Goal: Information Seeking & Learning: Check status

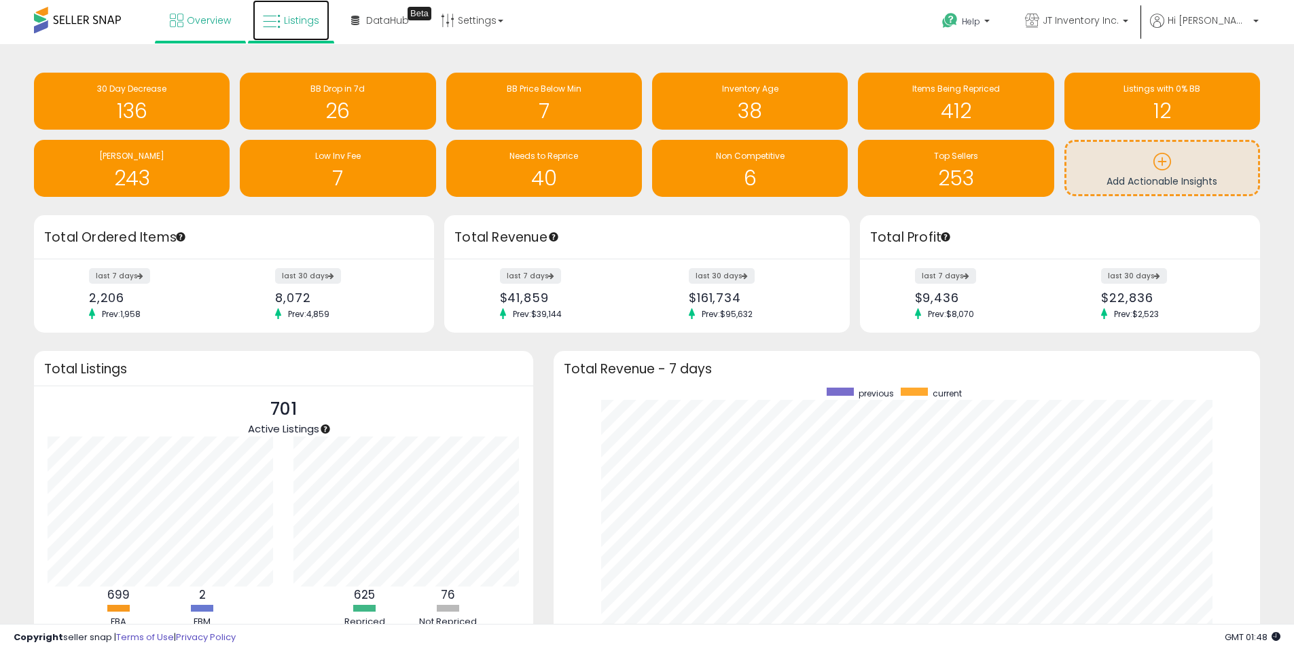
click at [305, 15] on span "Listings" at bounding box center [301, 21] width 35 height 14
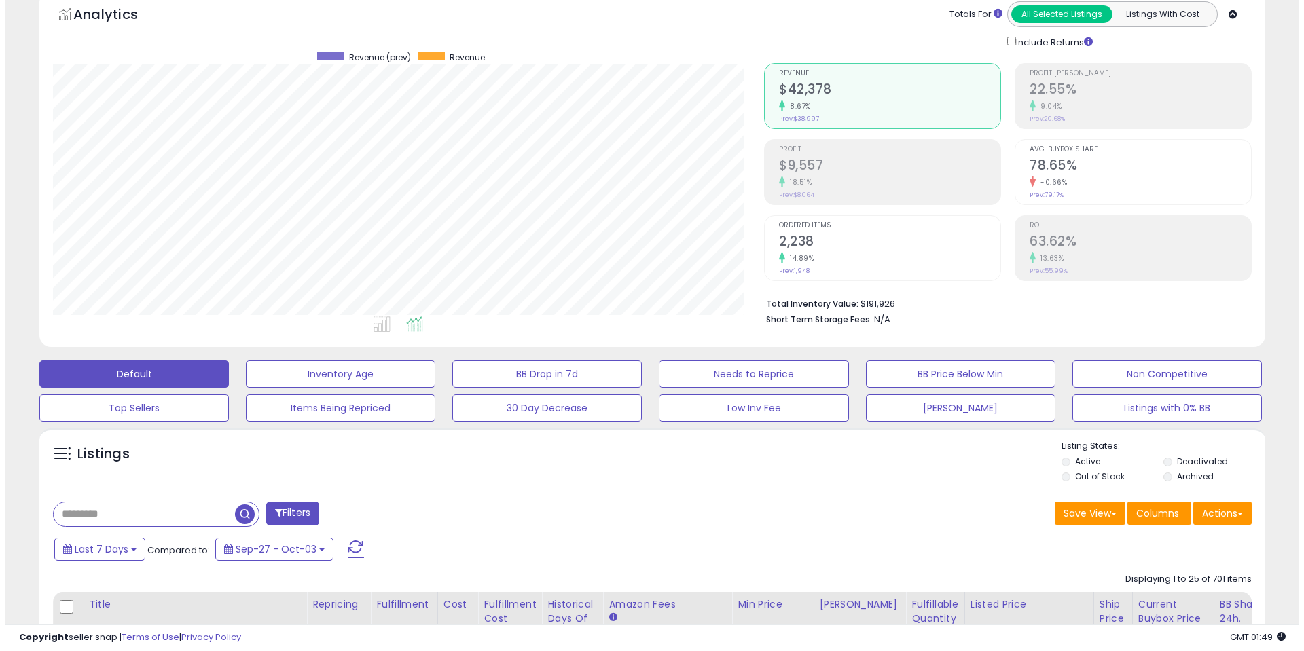
scroll to position [68, 0]
click at [1075, 190] on div "Avg. Buybox Share 78.65% -0.66% Prev: 79.17%" at bounding box center [1134, 169] width 221 height 61
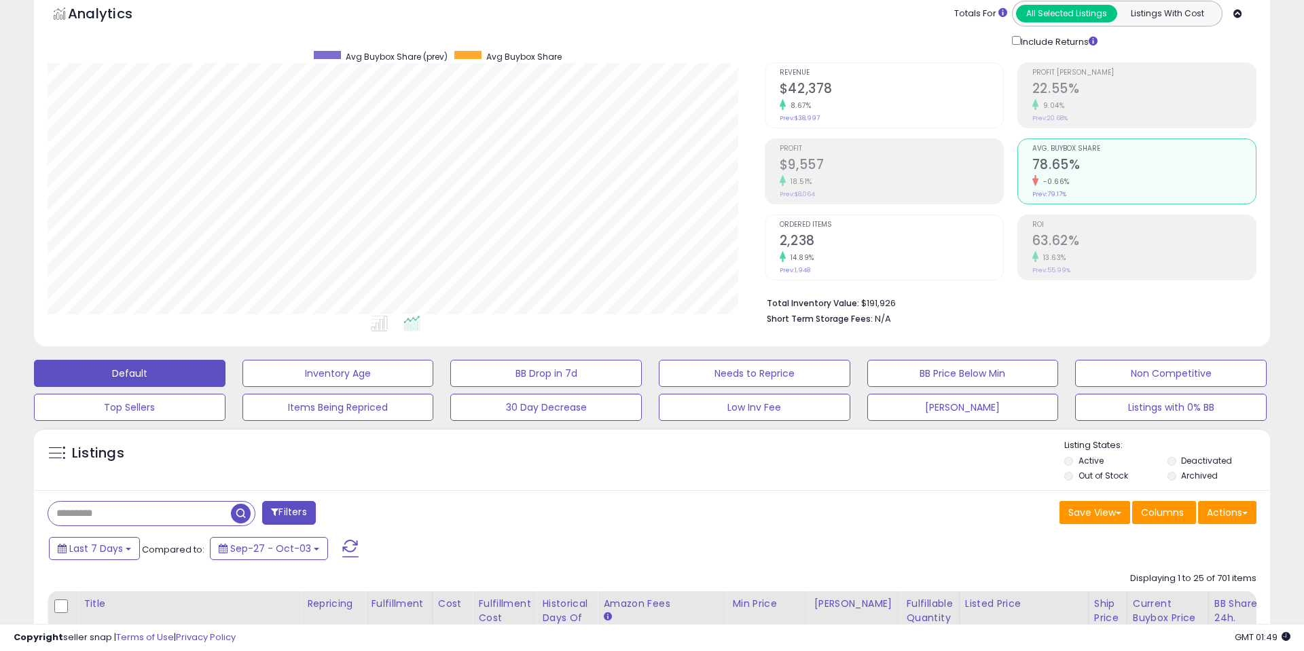
scroll to position [678782, 678350]
click at [841, 242] on h2 "2,238" at bounding box center [883, 242] width 221 height 18
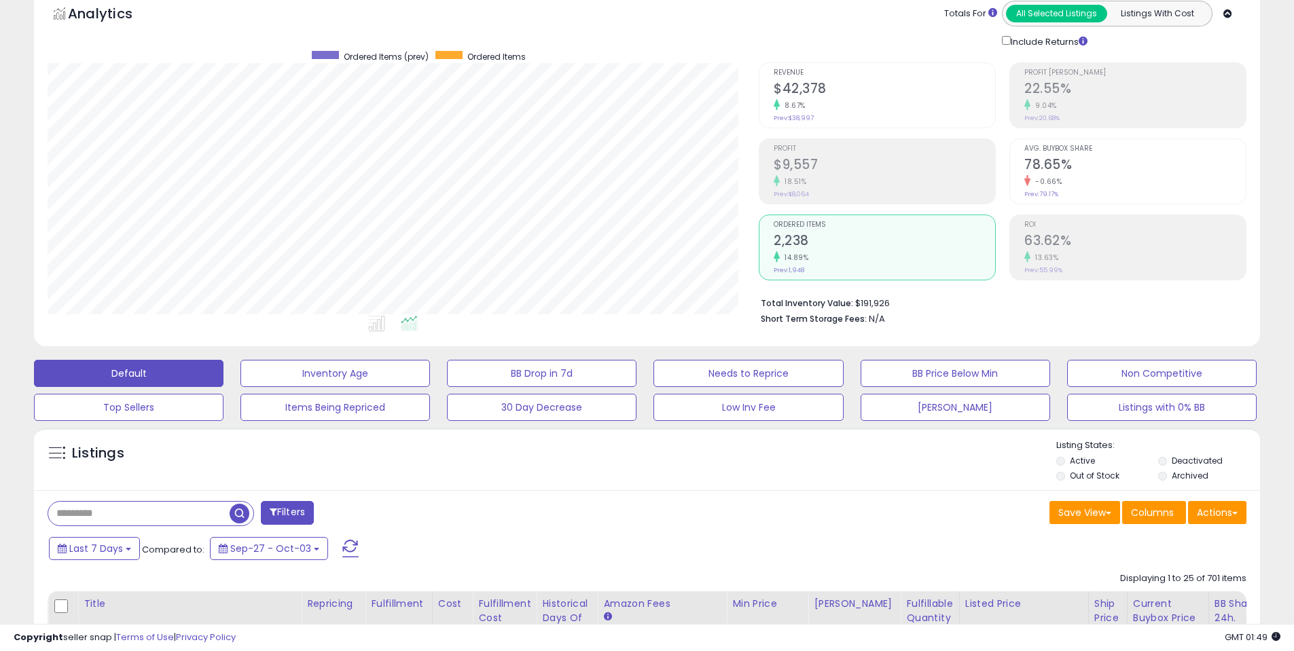
click at [826, 104] on div "8.67%" at bounding box center [883, 105] width 221 height 13
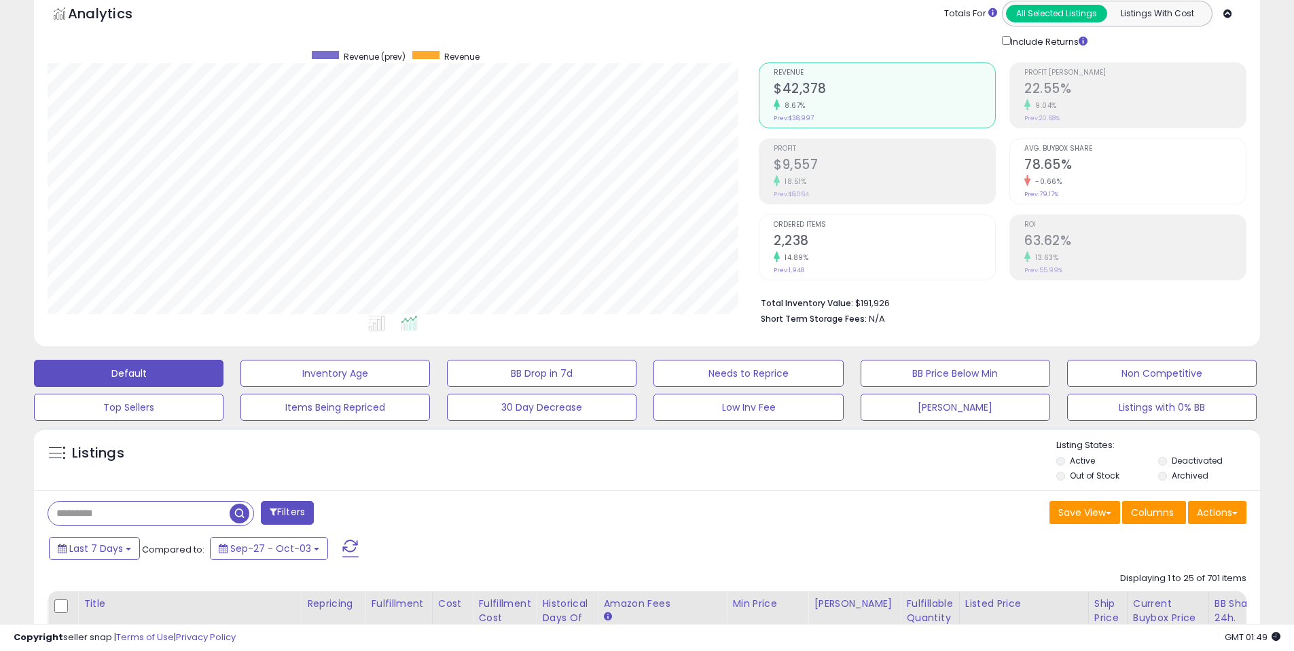
click at [1059, 115] on small "Prev: 20.68%" at bounding box center [1041, 118] width 35 height 8
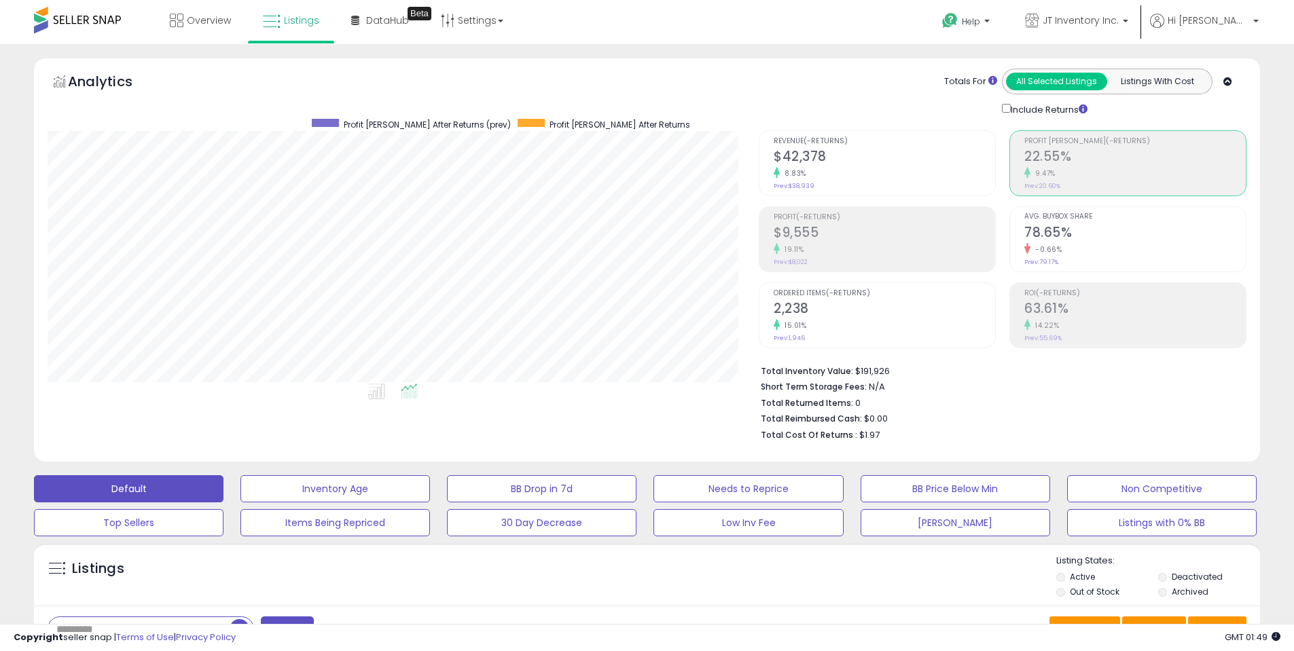
click at [725, 79] on div "Analytics Totals For All Selected Listings Listings With Cost Include Returns" at bounding box center [647, 93] width 1199 height 48
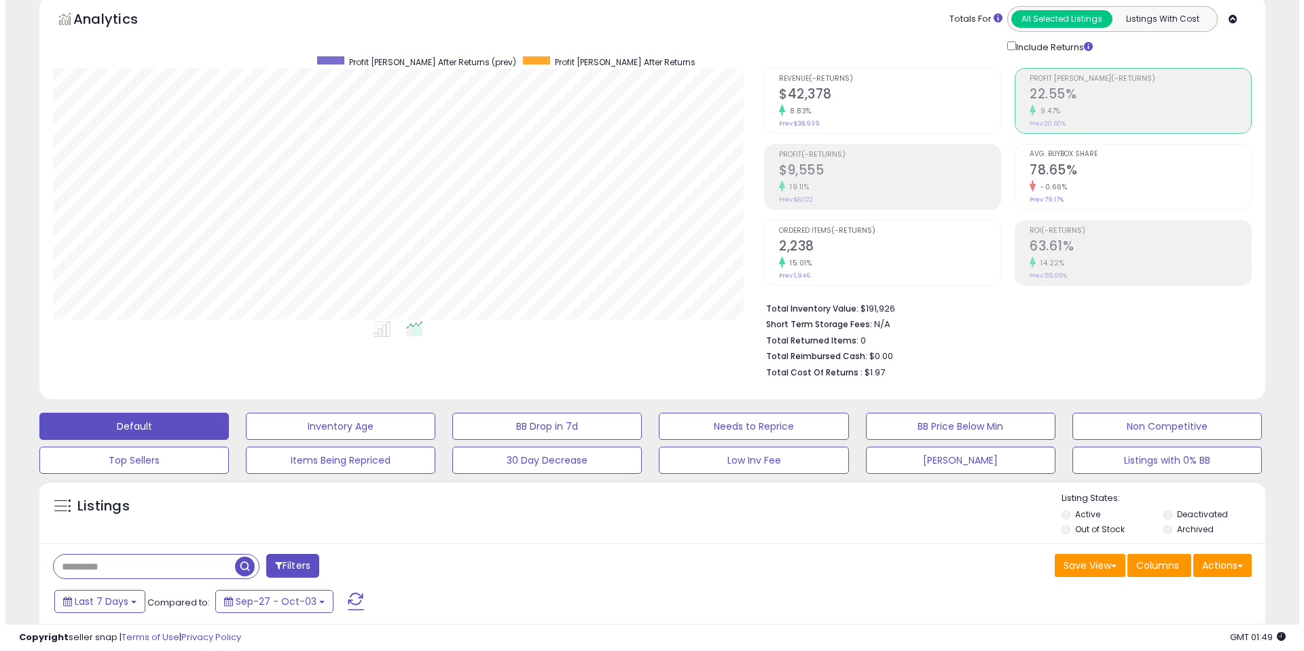
scroll to position [0, 0]
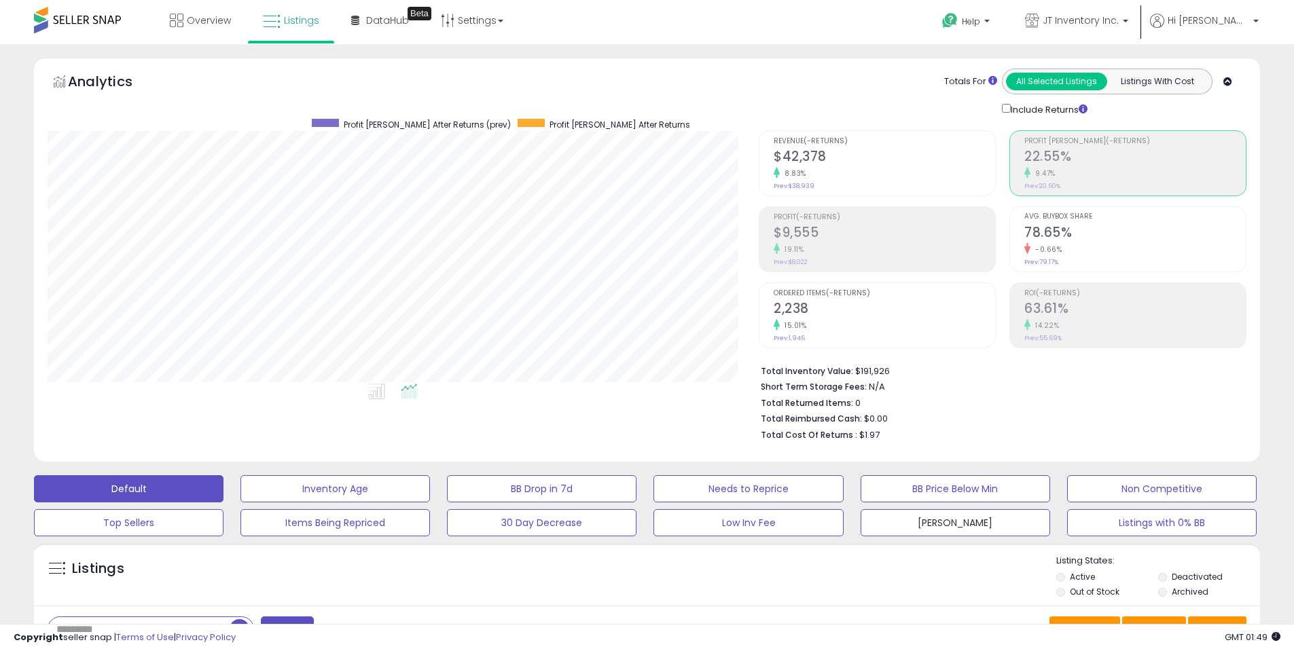
drag, startPoint x: 983, startPoint y: 525, endPoint x: 488, endPoint y: 418, distance: 507.2
click at [983, 525] on button "[PERSON_NAME]" at bounding box center [954, 522] width 189 height 27
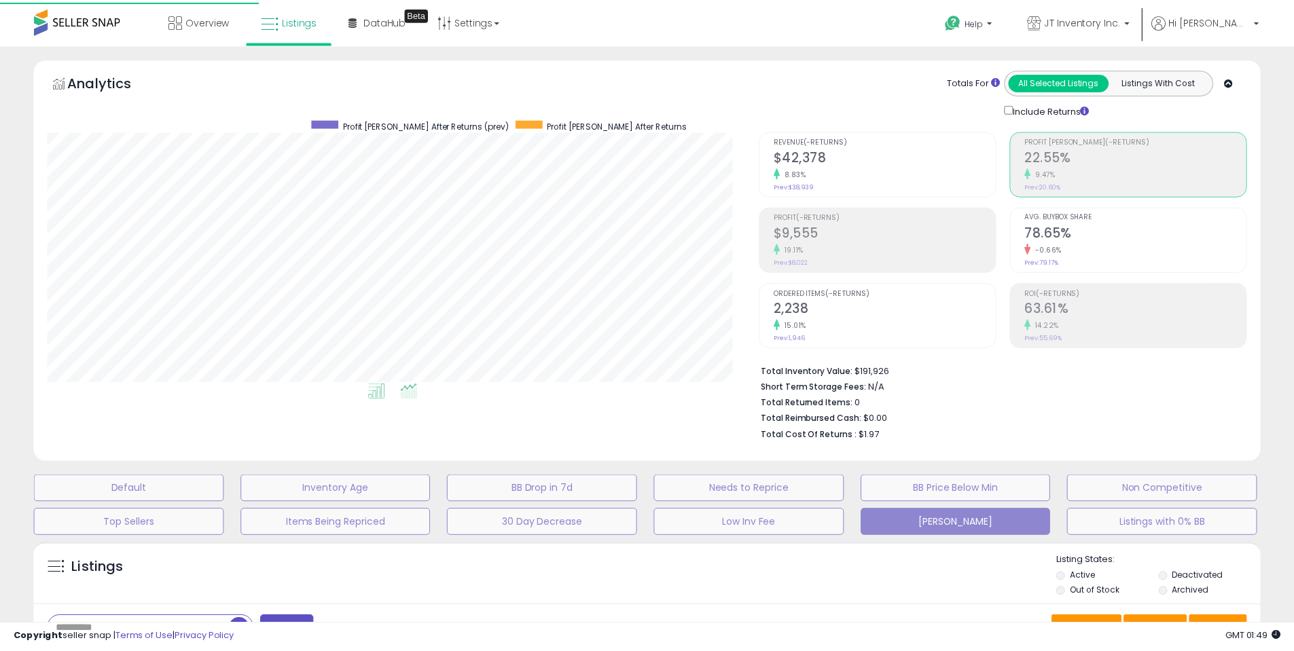
scroll to position [278, 717]
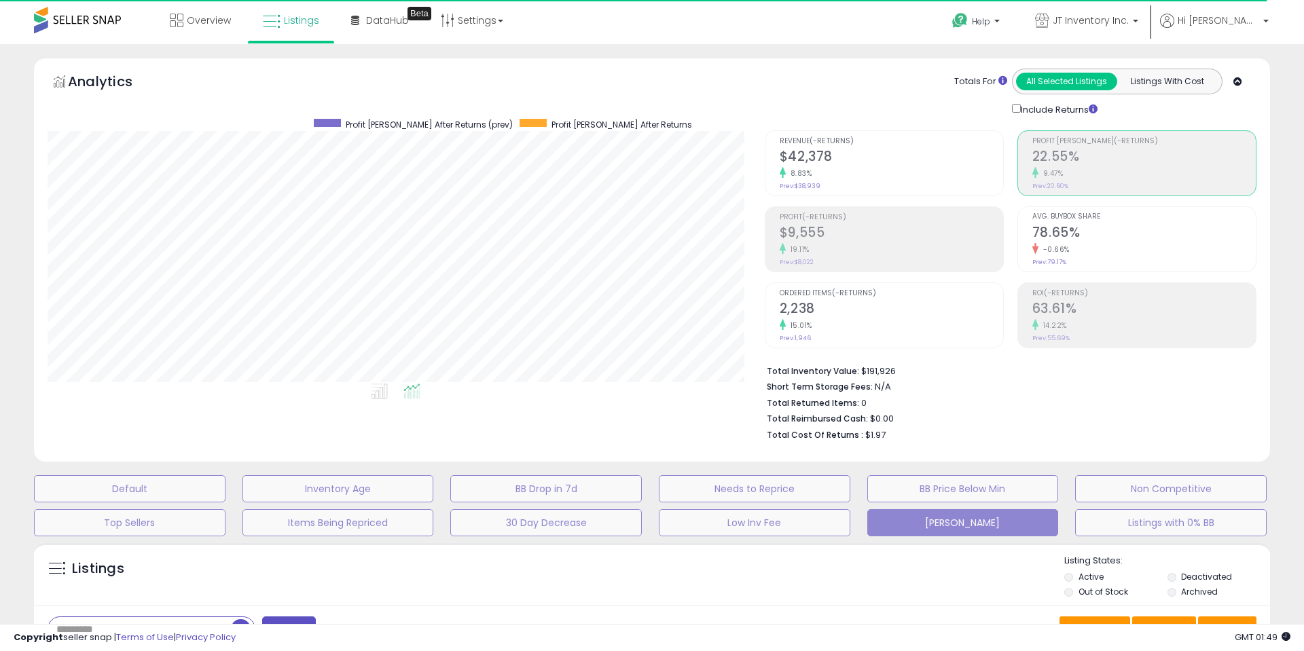
type input "******"
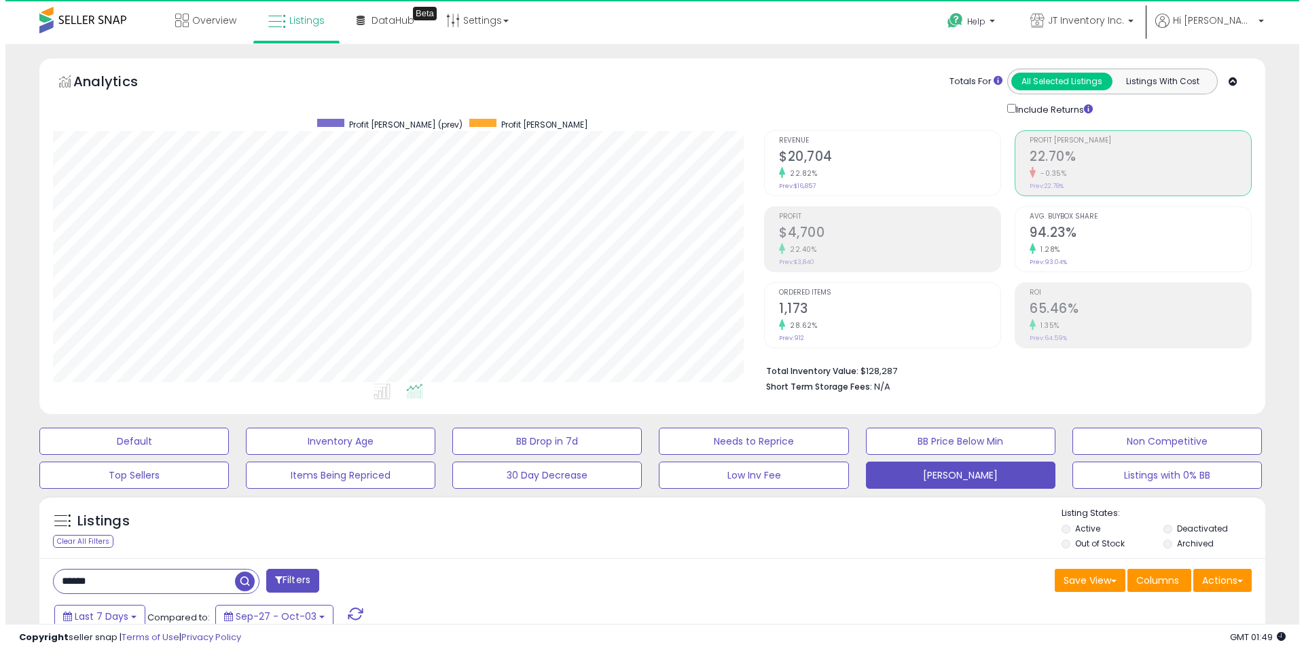
scroll to position [0, 0]
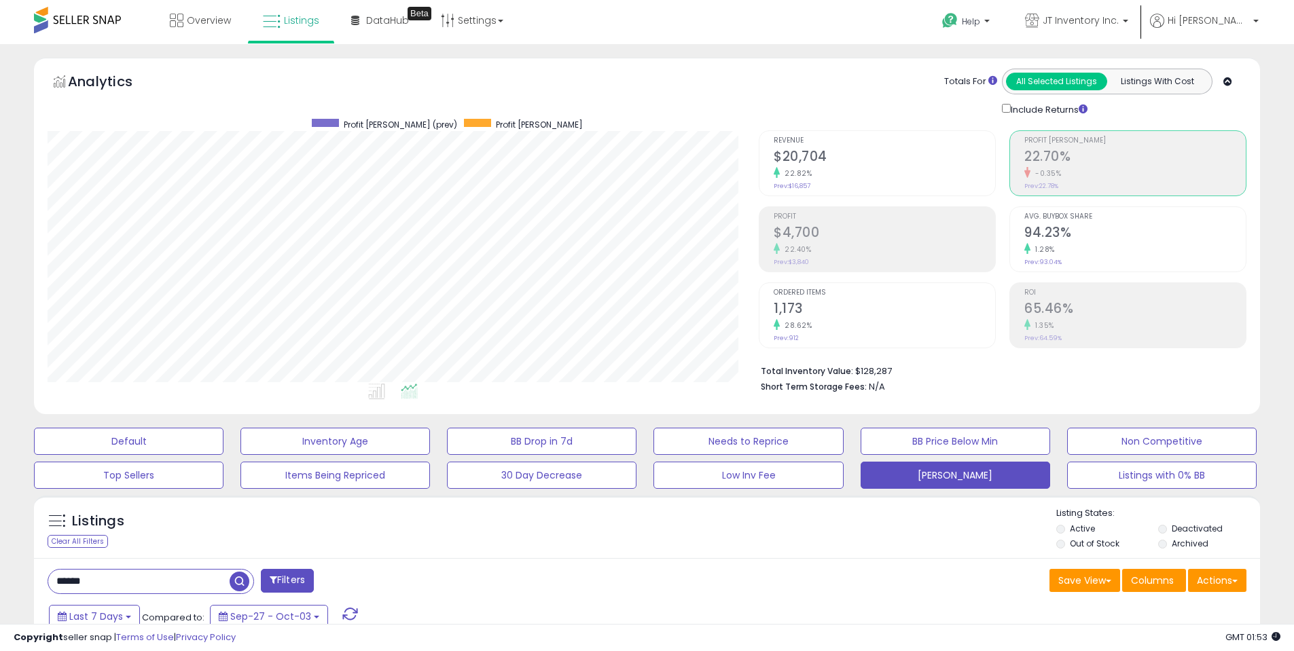
click at [1059, 232] on h2 "94.23%" at bounding box center [1134, 234] width 221 height 18
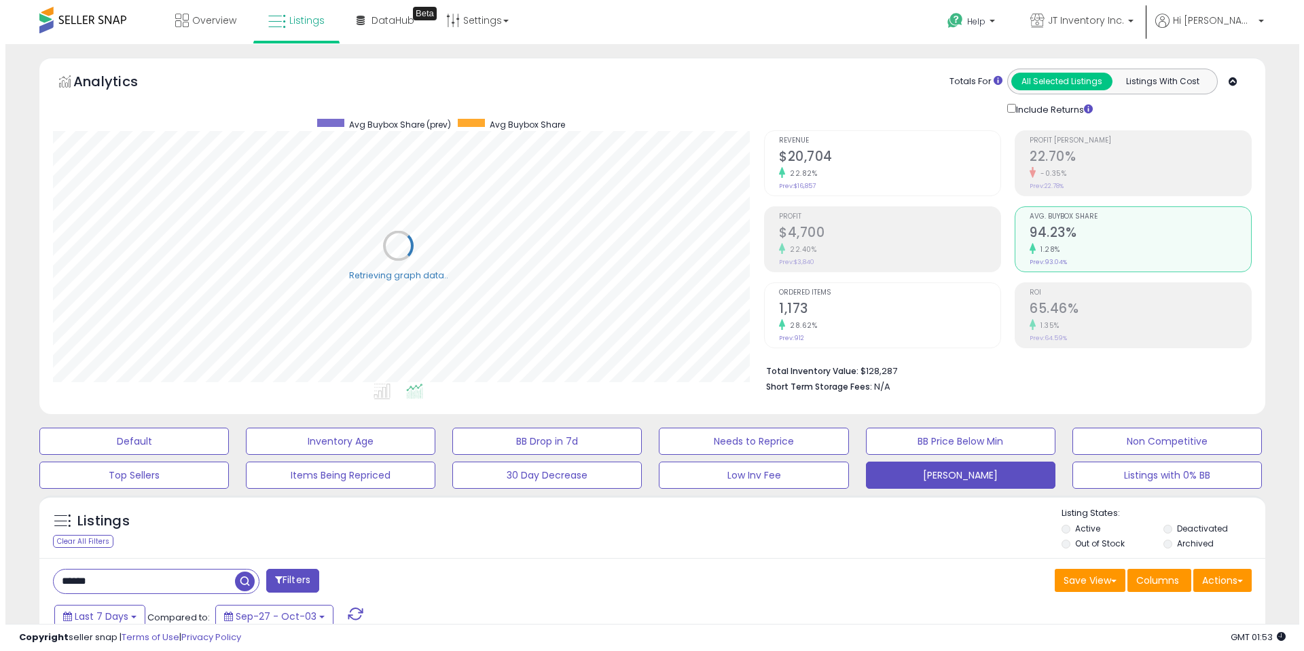
scroll to position [678782, 678350]
click at [1090, 297] on div "ROI 65.46% 1.35% Prev: 64.59%" at bounding box center [1134, 313] width 221 height 61
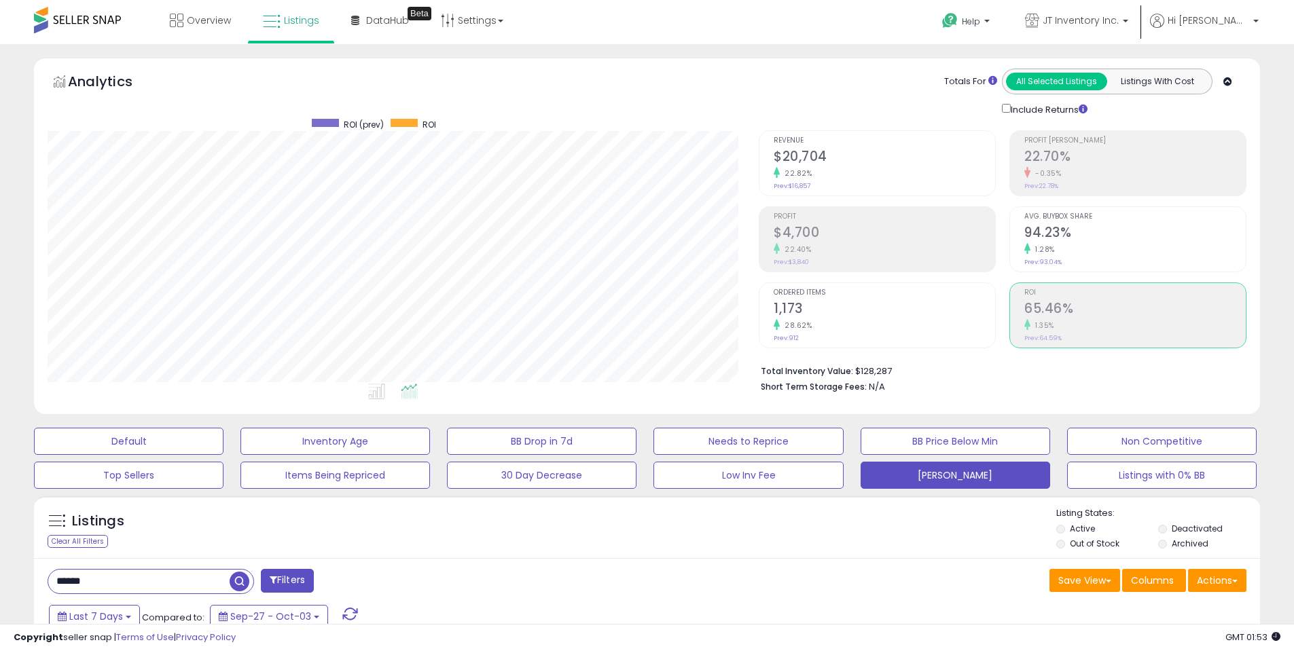
click at [851, 310] on h2 "1,173" at bounding box center [883, 310] width 221 height 18
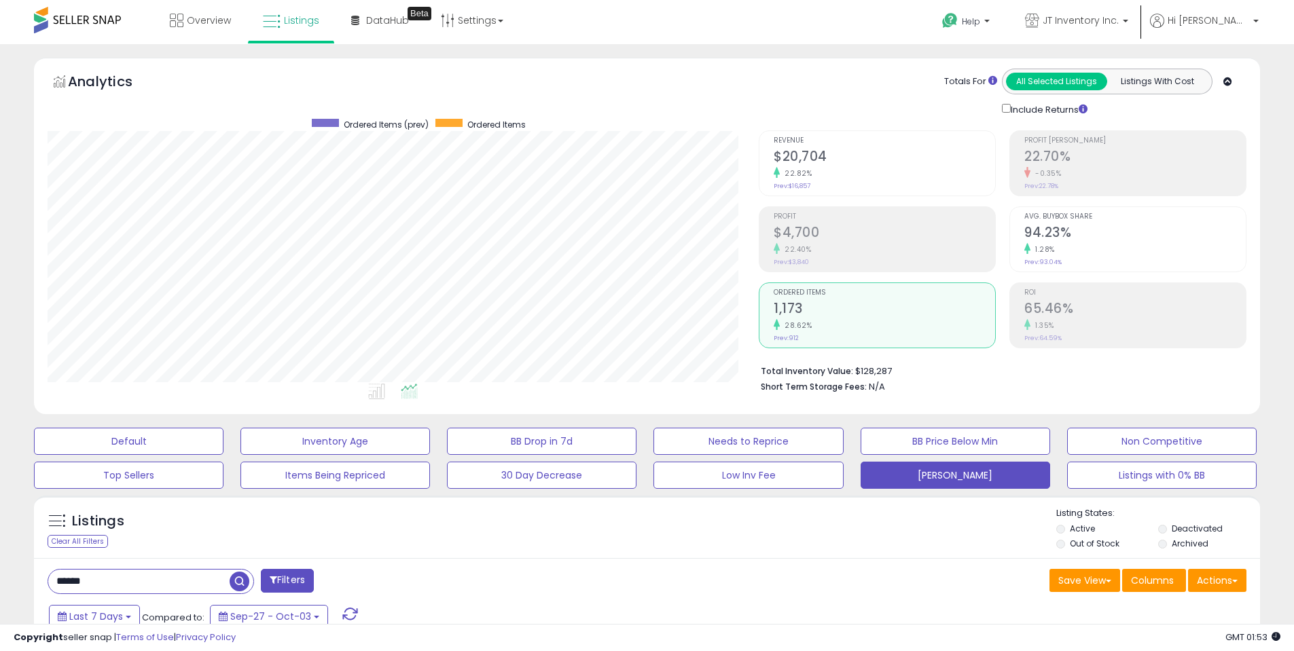
click at [863, 230] on h2 "$4,700" at bounding box center [883, 234] width 221 height 18
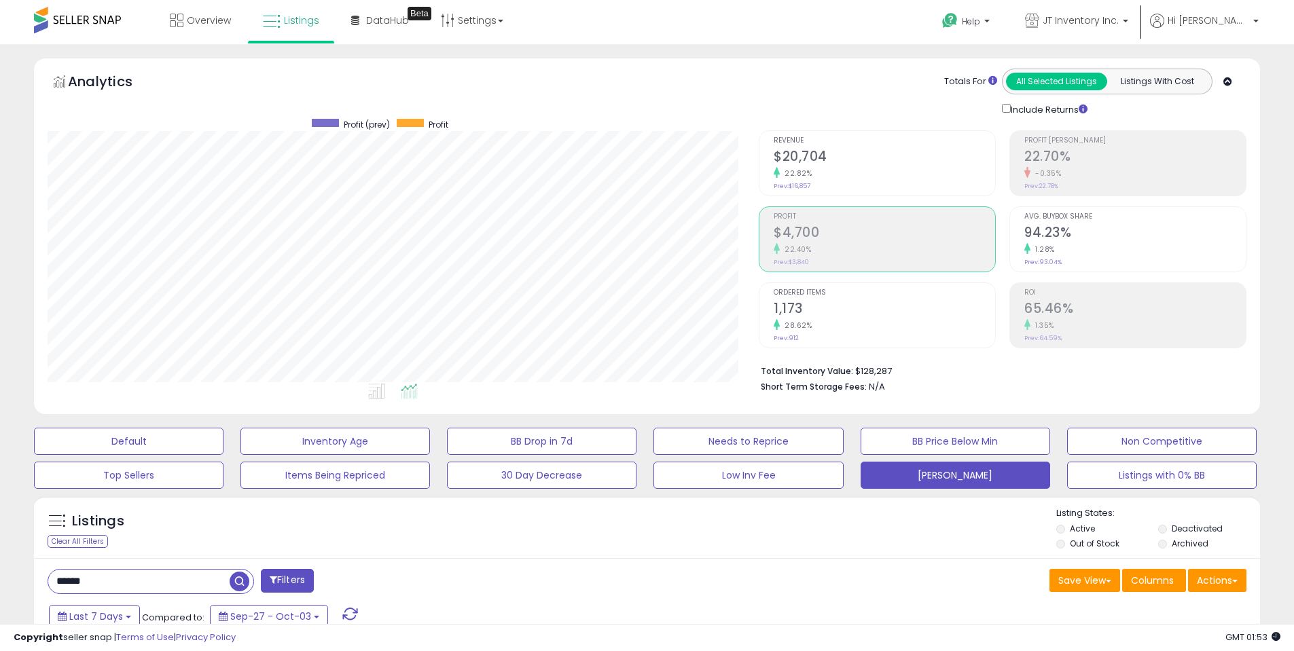
click at [854, 158] on h2 "$20,704" at bounding box center [883, 158] width 221 height 18
